Goal: Task Accomplishment & Management: Complete application form

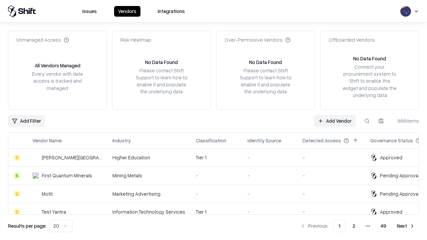
click at [334, 121] on link "Add Vendor" at bounding box center [335, 121] width 42 height 12
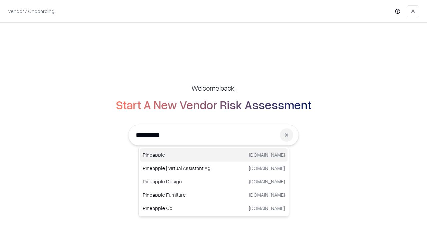
click at [214, 155] on div "Pineapple [DOMAIN_NAME]" at bounding box center [213, 154] width 147 height 13
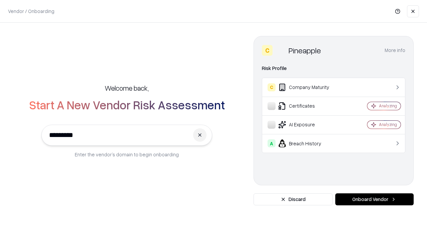
type input "*********"
click at [374, 199] on button "Onboard Vendor" at bounding box center [374, 199] width 78 height 12
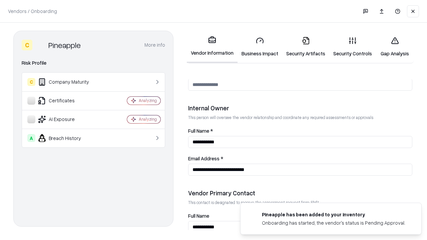
scroll to position [345, 0]
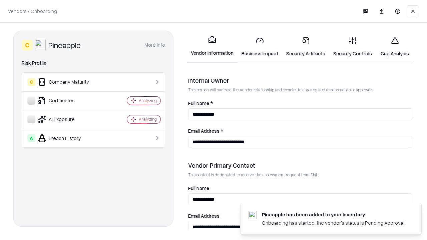
click at [260, 47] on link "Business Impact" at bounding box center [259, 46] width 45 height 31
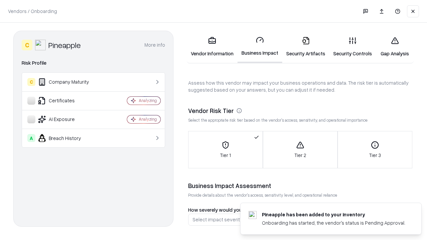
click at [305, 47] on link "Security Artifacts" at bounding box center [305, 46] width 47 height 31
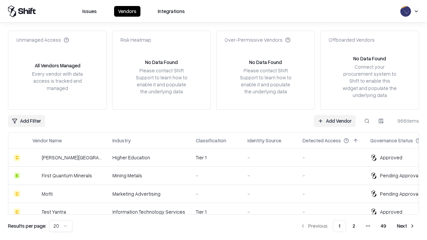
click at [334, 121] on link "Add Vendor" at bounding box center [335, 121] width 42 height 12
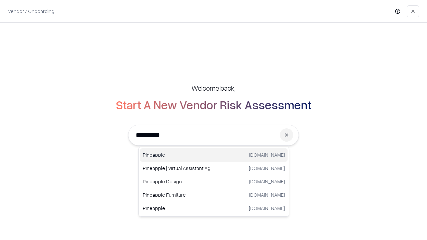
click at [214, 155] on div "Pineapple [DOMAIN_NAME]" at bounding box center [213, 154] width 147 height 13
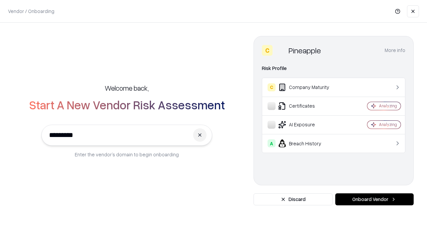
type input "*********"
click at [374, 199] on button "Onboard Vendor" at bounding box center [374, 199] width 78 height 12
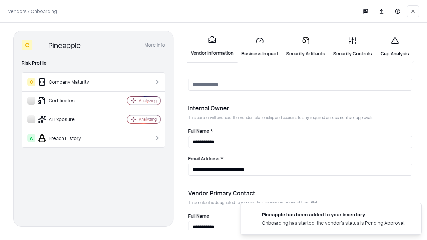
scroll to position [345, 0]
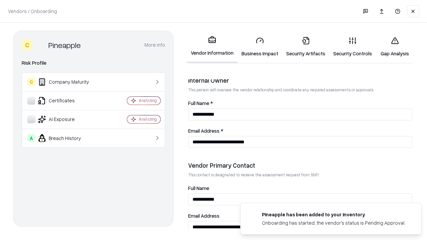
click at [394, 47] on link "Gap Analysis" at bounding box center [395, 46] width 38 height 31
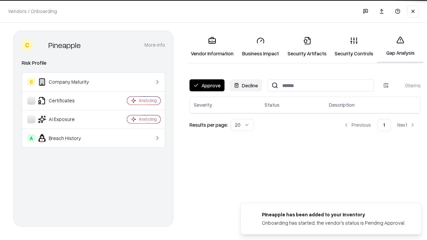
click at [207, 85] on button "Approve" at bounding box center [206, 85] width 35 height 12
